Goal: Find specific page/section: Locate a particular part of the current website

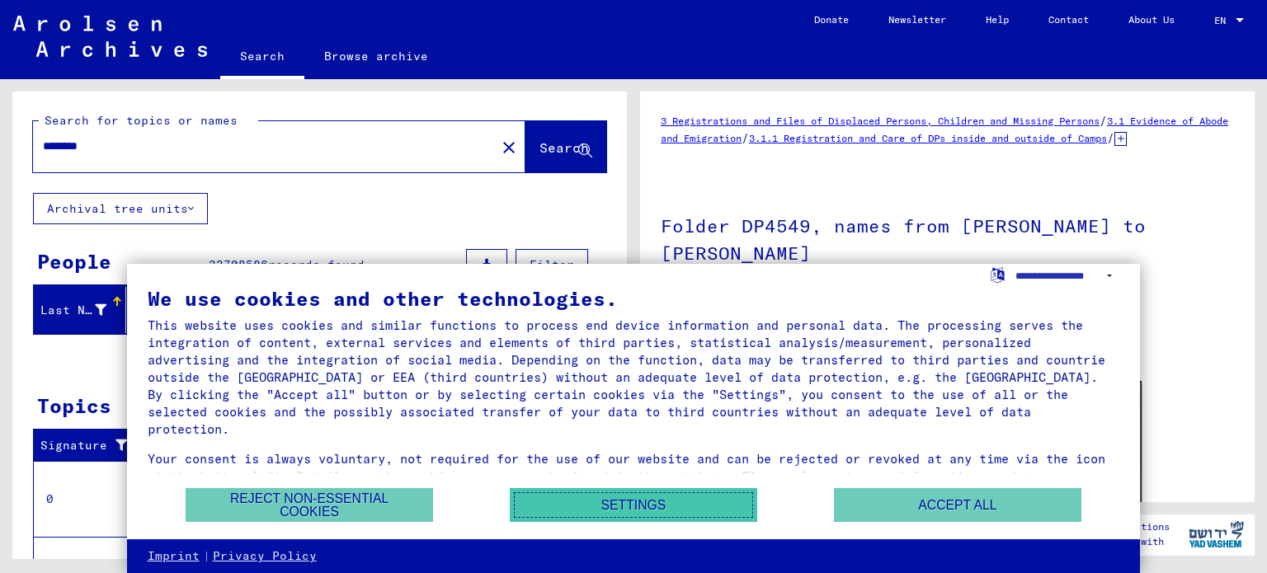
click at [601, 505] on button "Settings" at bounding box center [634, 505] width 248 height 34
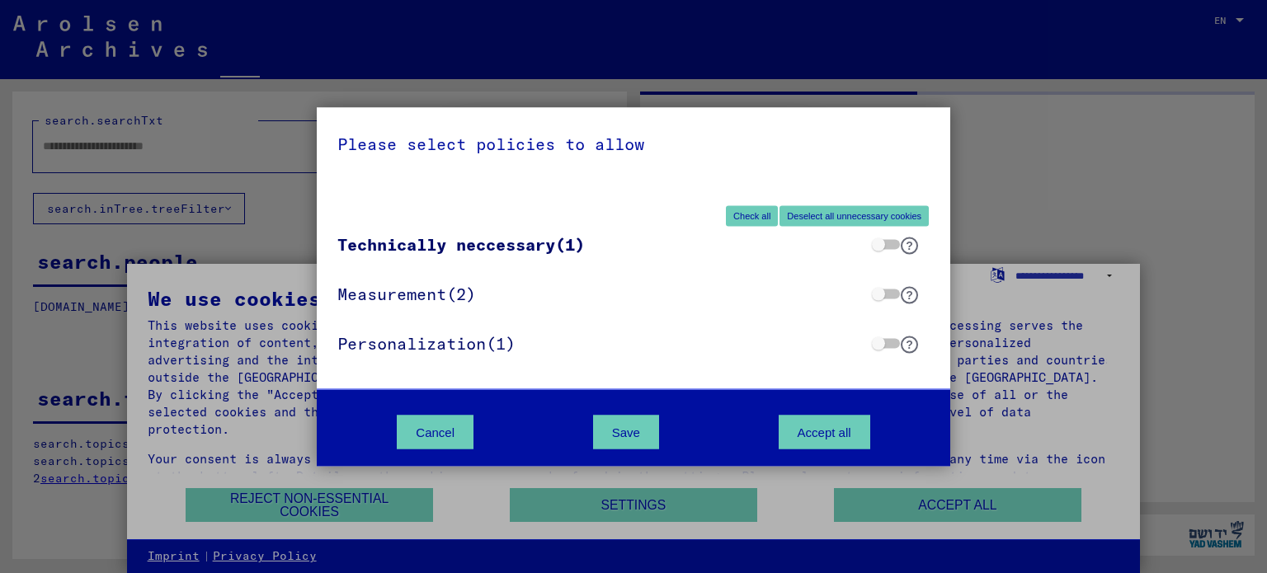
type input "********"
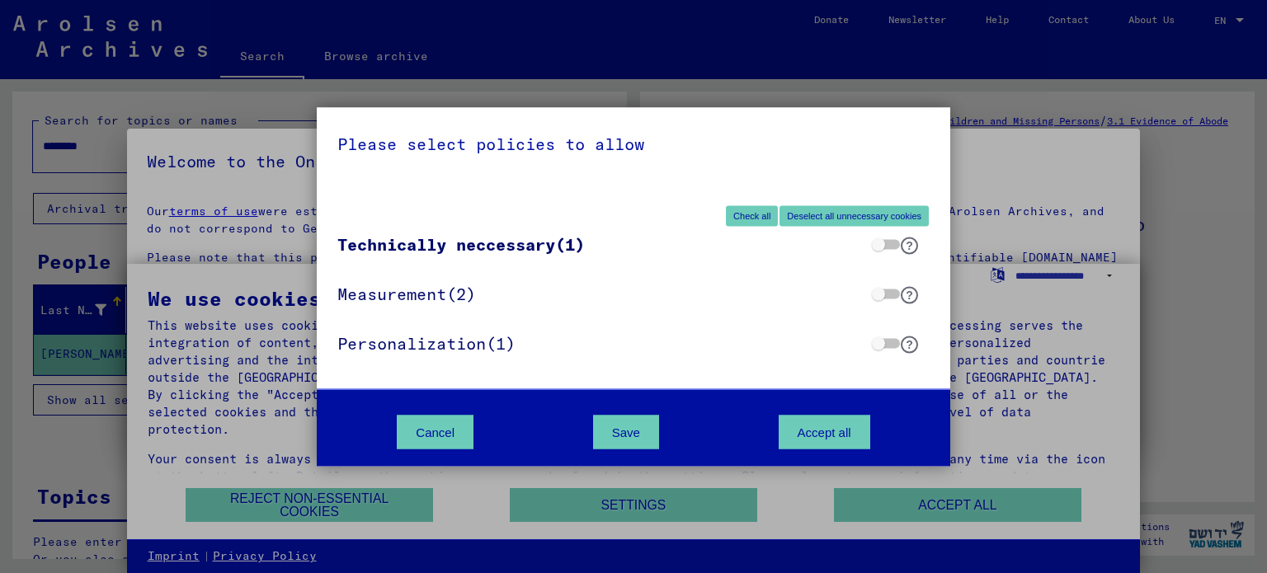
click at [0, 433] on div "Please select policies to allow Check all Deselect all unnecessary cookies Tech…" at bounding box center [633, 286] width 1267 height 573
click at [468, 425] on div "Cancel Save Accept all" at bounding box center [634, 427] width 634 height 77
click at [468, 425] on button "Cancel" at bounding box center [435, 432] width 77 height 34
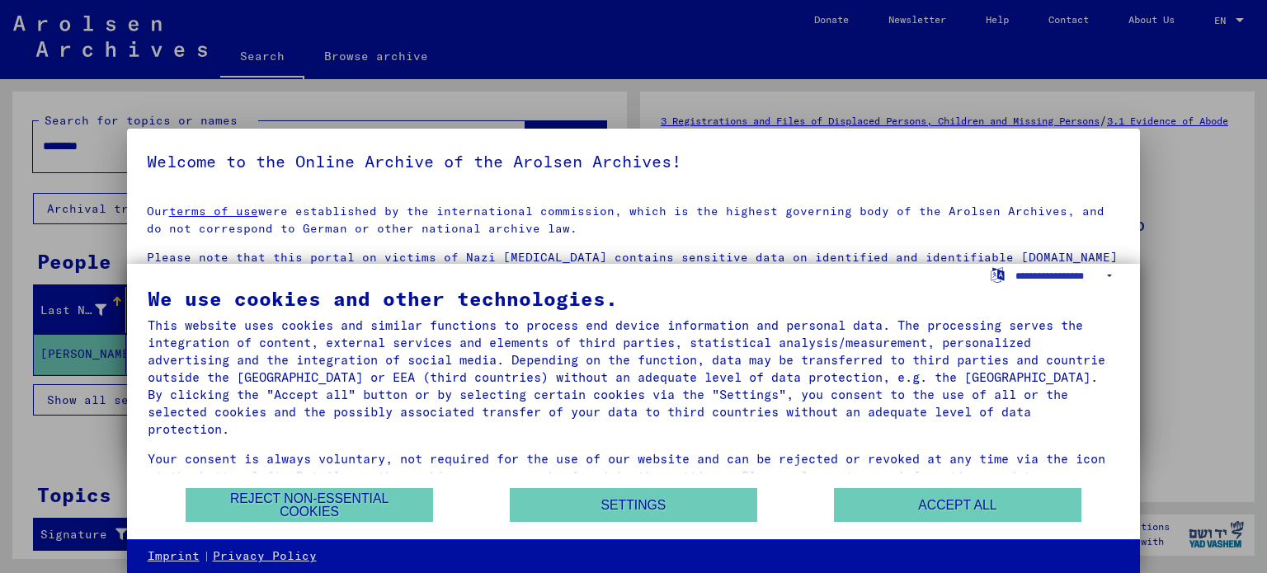
click at [1213, 311] on div at bounding box center [633, 286] width 1267 height 573
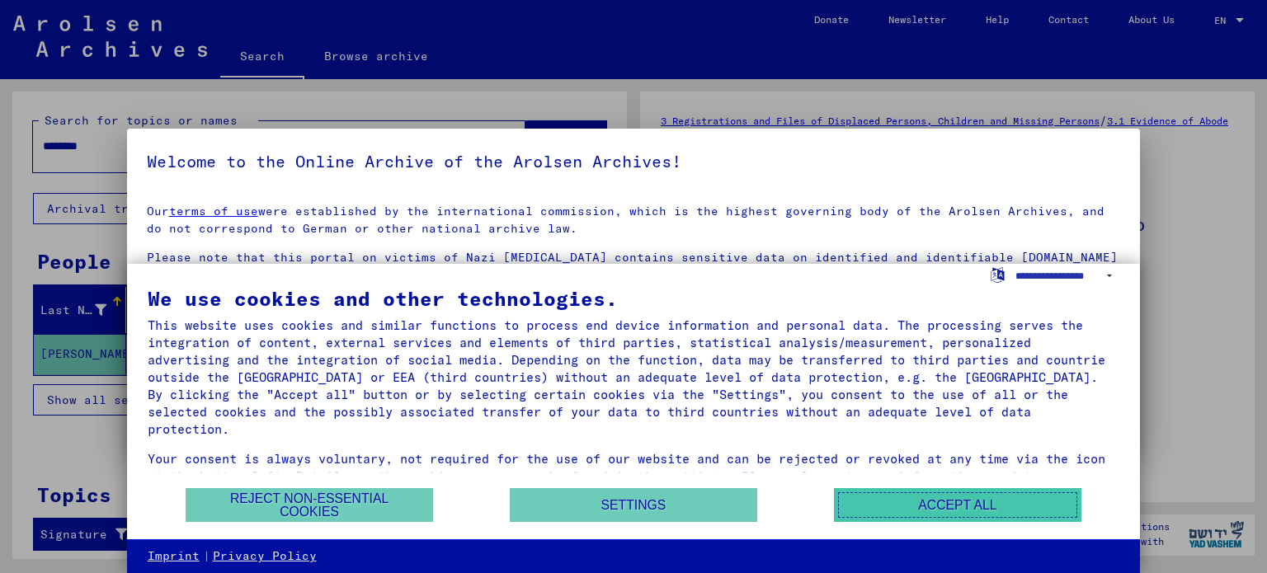
click at [904, 501] on button "Accept all" at bounding box center [958, 505] width 248 height 34
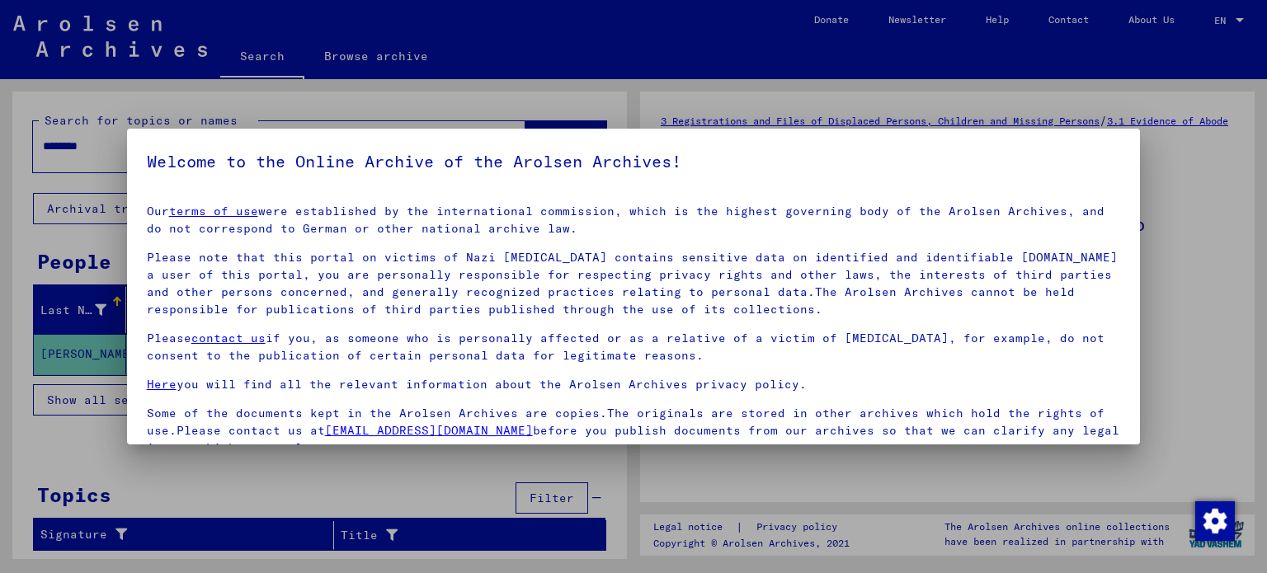
scroll to position [139, 0]
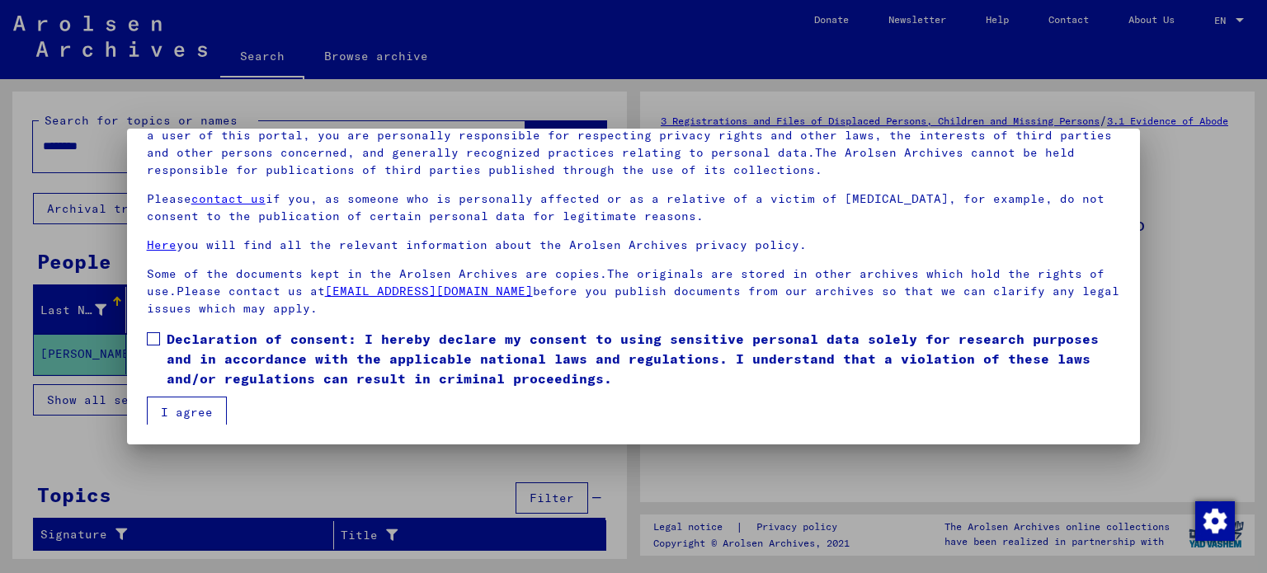
click at [1221, 399] on div at bounding box center [633, 286] width 1267 height 573
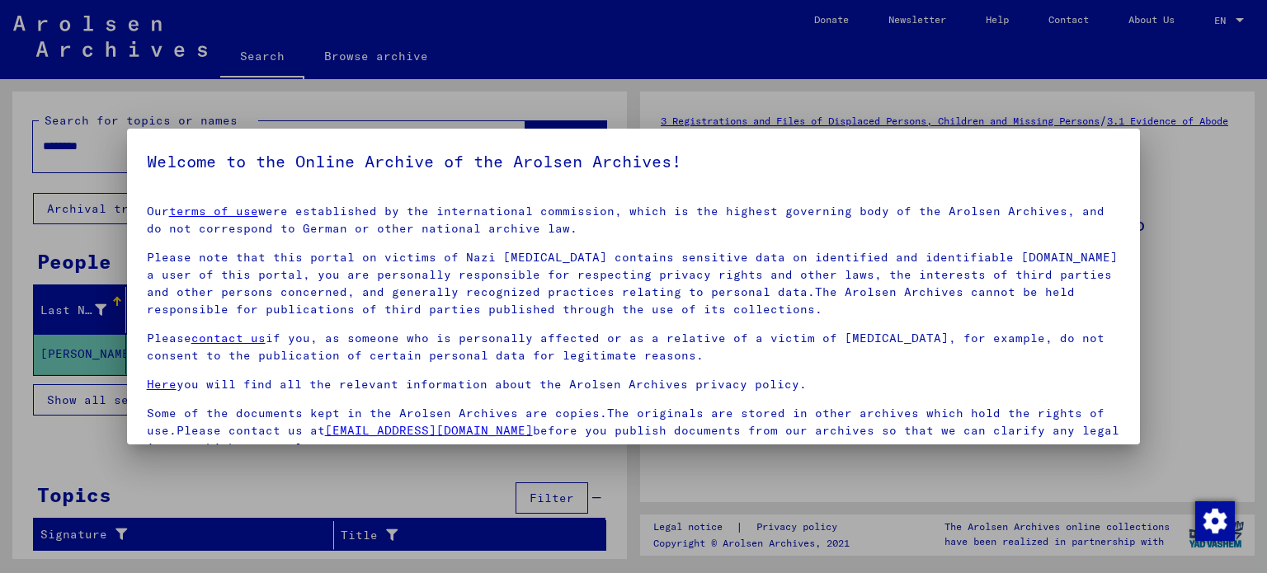
click at [1025, 163] on h5 "Welcome to the Online Archive of the Arolsen Archives!" at bounding box center [634, 162] width 974 height 26
drag, startPoint x: 1025, startPoint y: 163, endPoint x: 1043, endPoint y: 182, distance: 26.3
drag, startPoint x: 1043, startPoint y: 182, endPoint x: 1228, endPoint y: 328, distance: 236.2
click at [1228, 328] on div at bounding box center [633, 286] width 1267 height 573
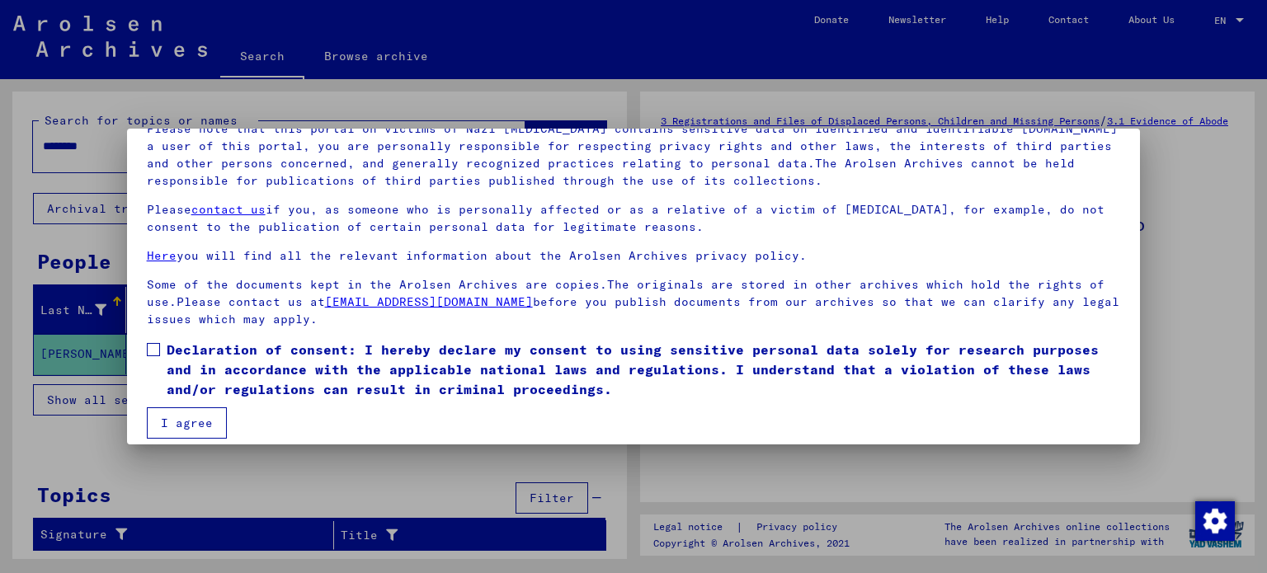
scroll to position [139, 0]
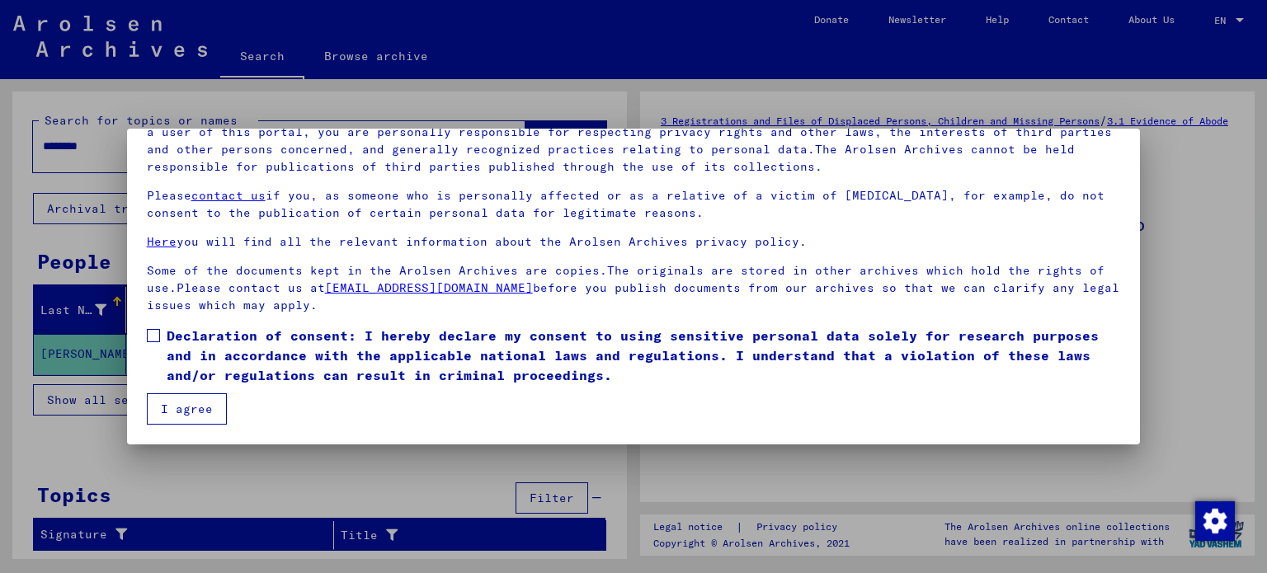
click at [214, 401] on button "I agree" at bounding box center [187, 409] width 80 height 31
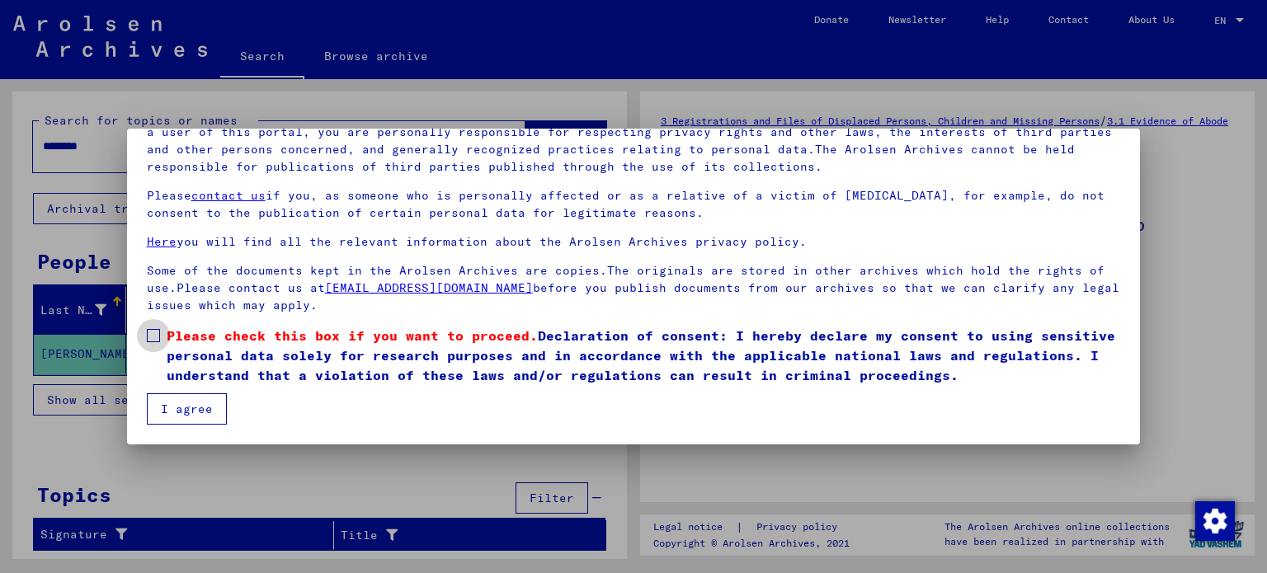
click at [157, 333] on span at bounding box center [153, 335] width 13 height 13
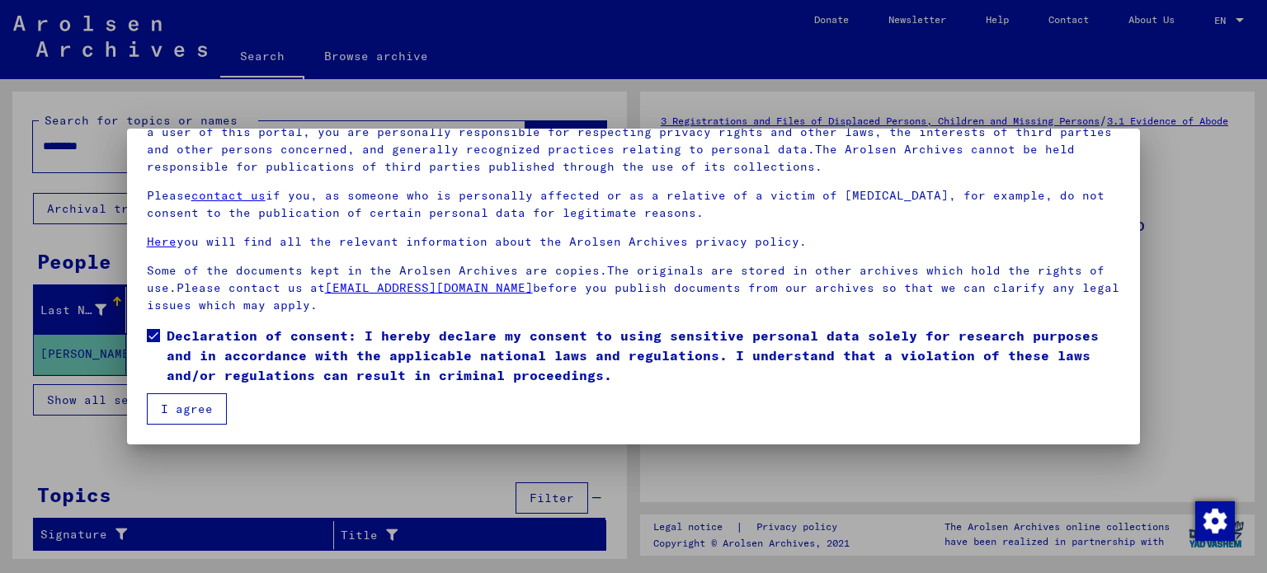
click at [193, 417] on button "I agree" at bounding box center [187, 409] width 80 height 31
